Goal: Complete application form

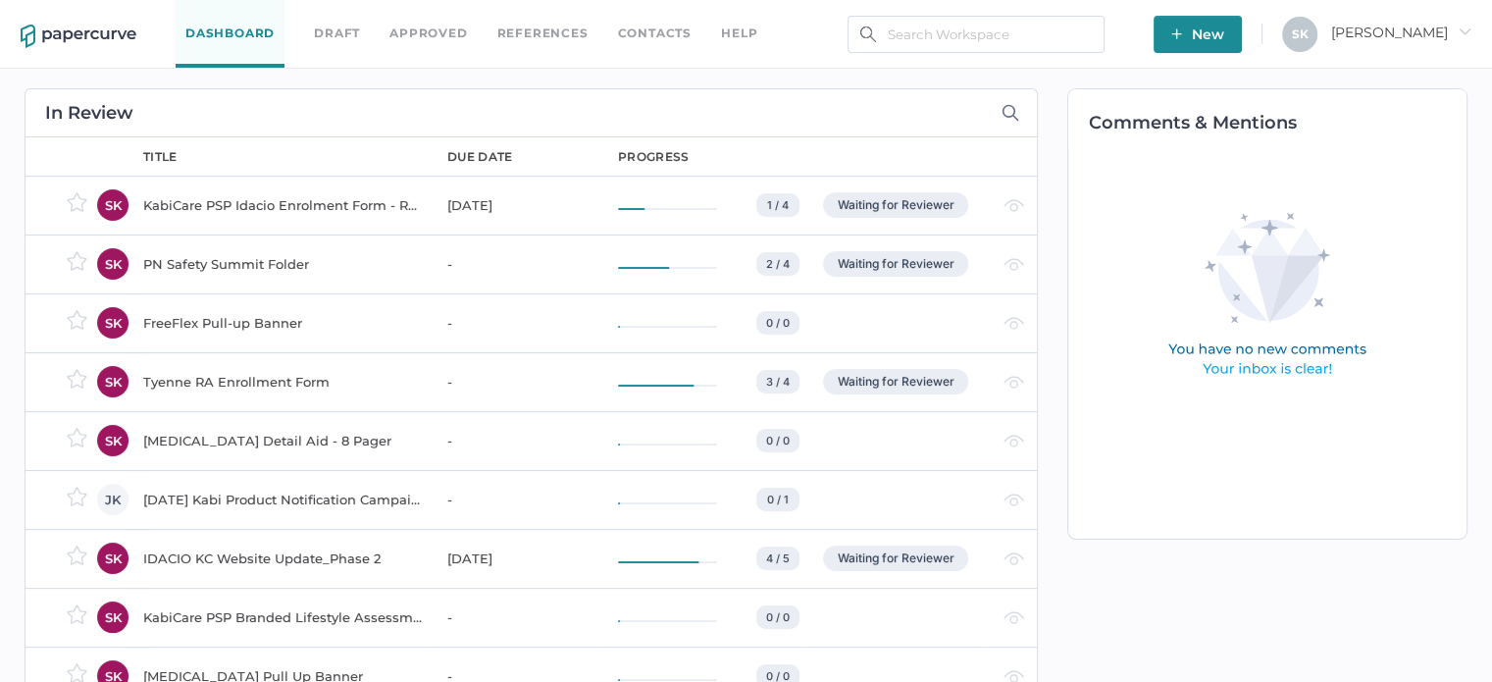
click at [302, 196] on div "KabiCare PSP Idacio Enrolment Form - Rheumatology (All Indications)" at bounding box center [283, 205] width 281 height 24
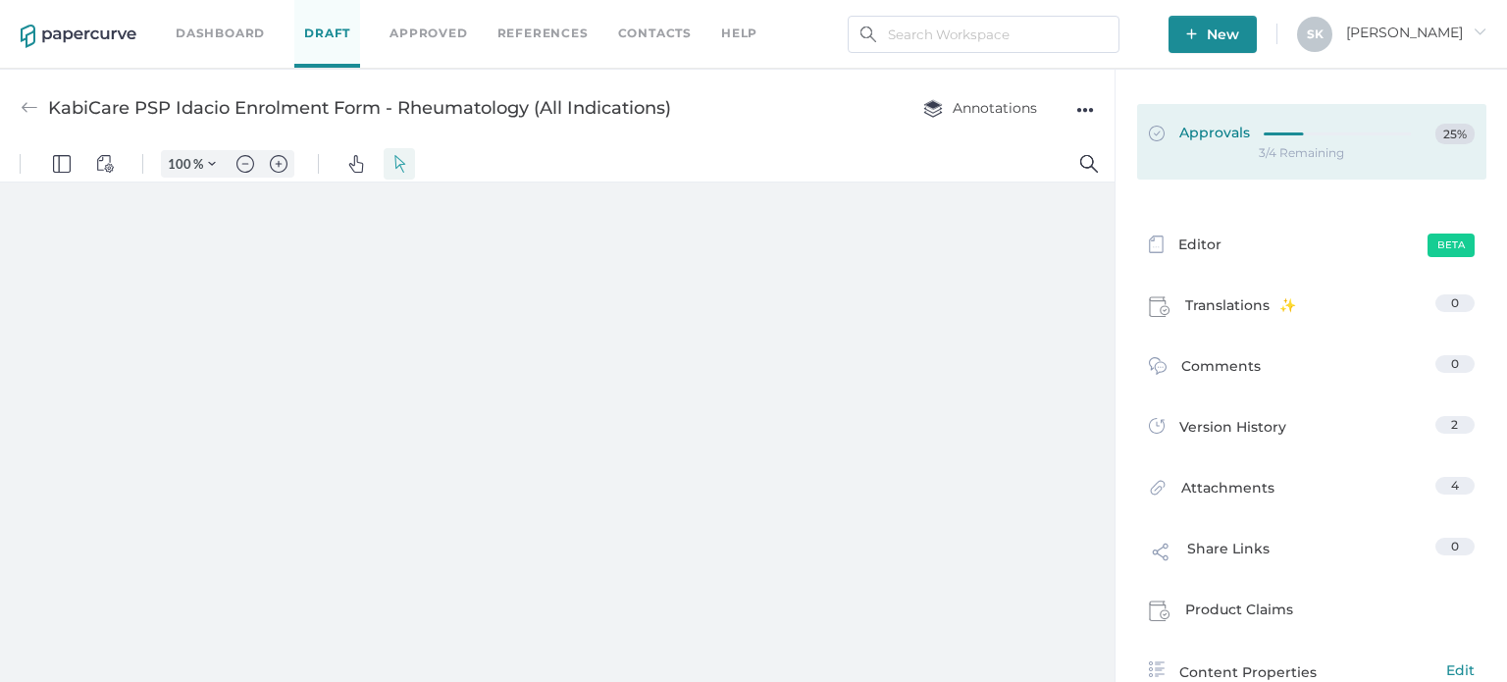
type input "181"
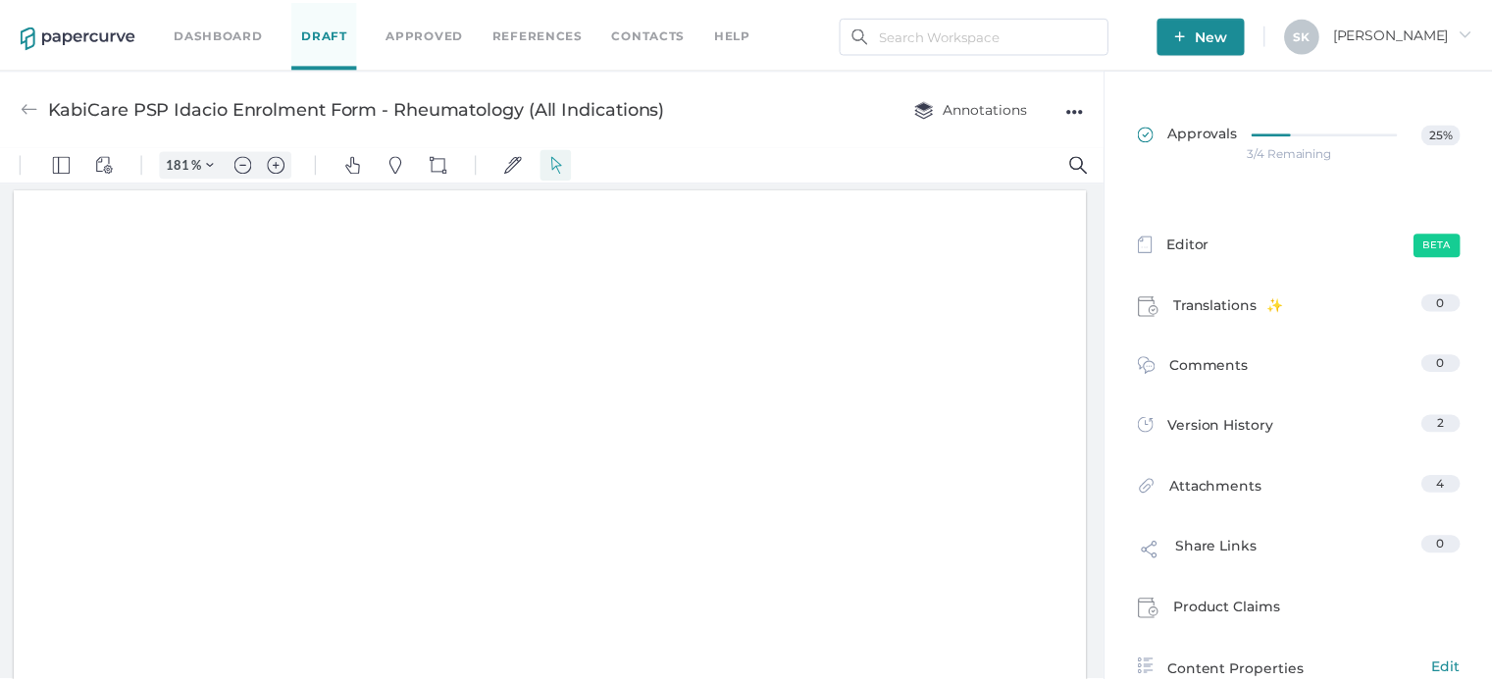
scroll to position [4, 0]
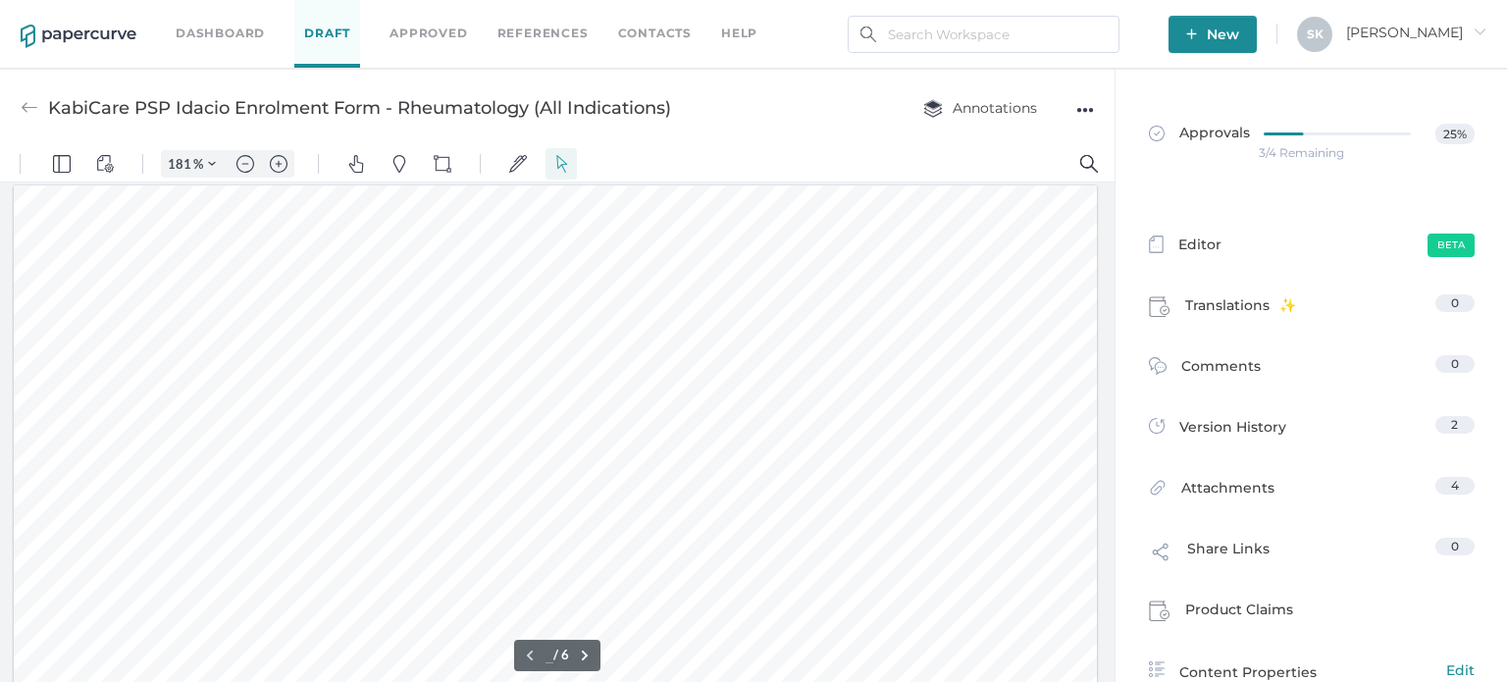
type input "1"
click at [1300, 153] on div "3/4 Remaining" at bounding box center [1300, 153] width 85 height 0
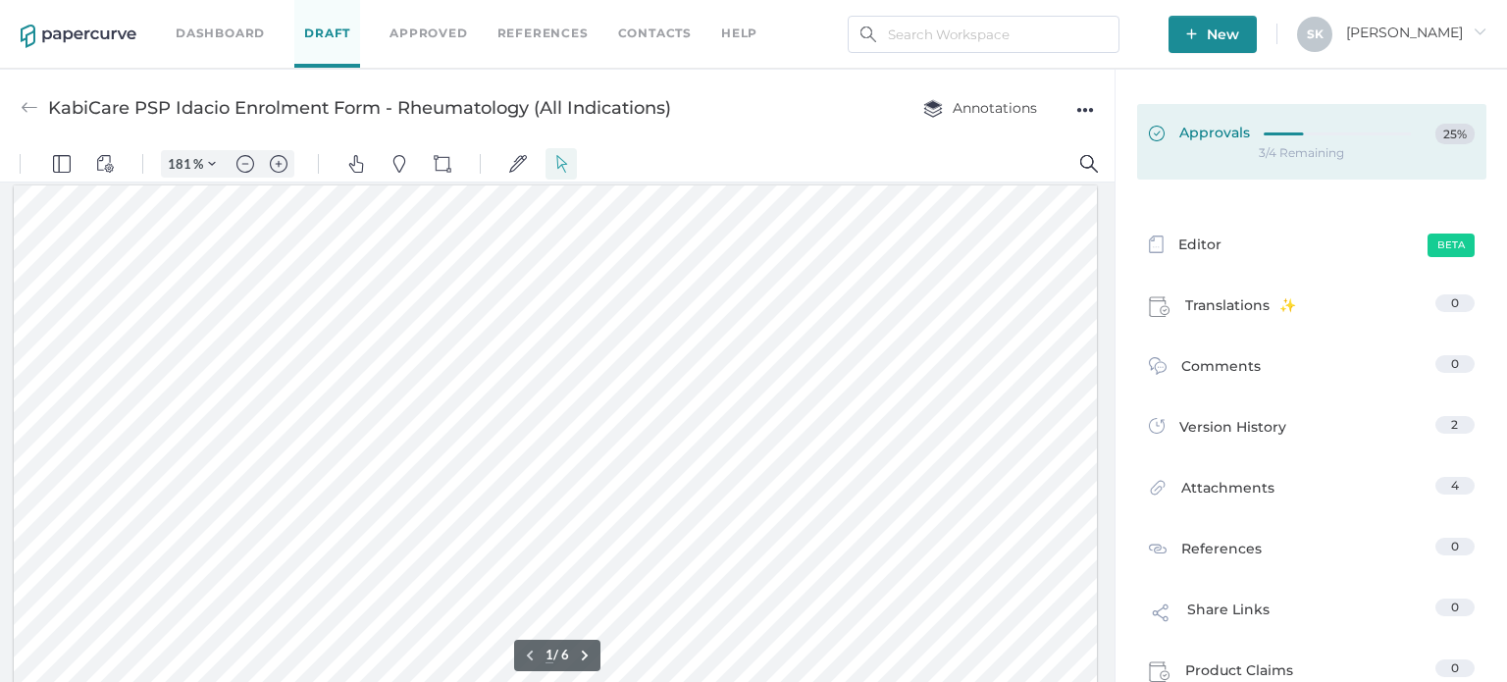
click at [1322, 127] on div at bounding box center [1342, 131] width 159 height 15
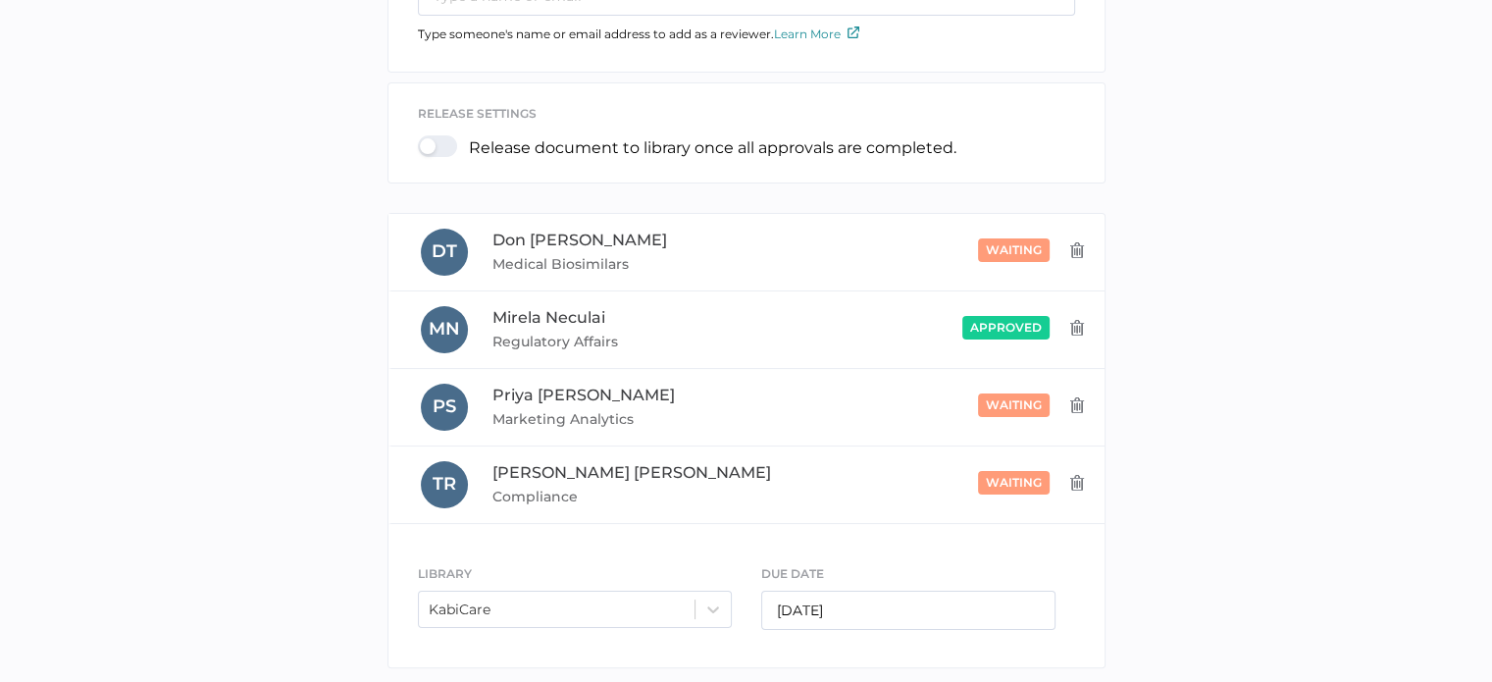
scroll to position [380, 0]
